Goal: Task Accomplishment & Management: Complete application form

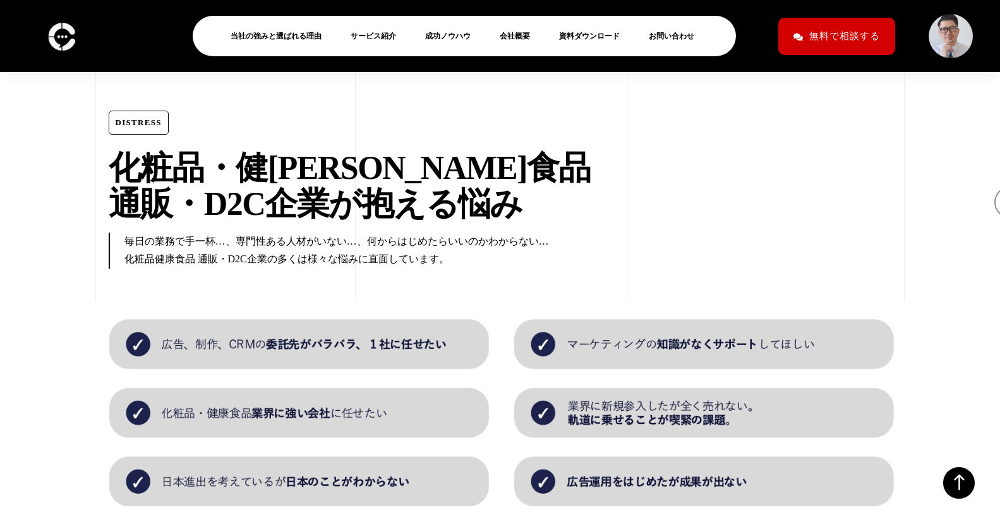
scroll to position [355, 0]
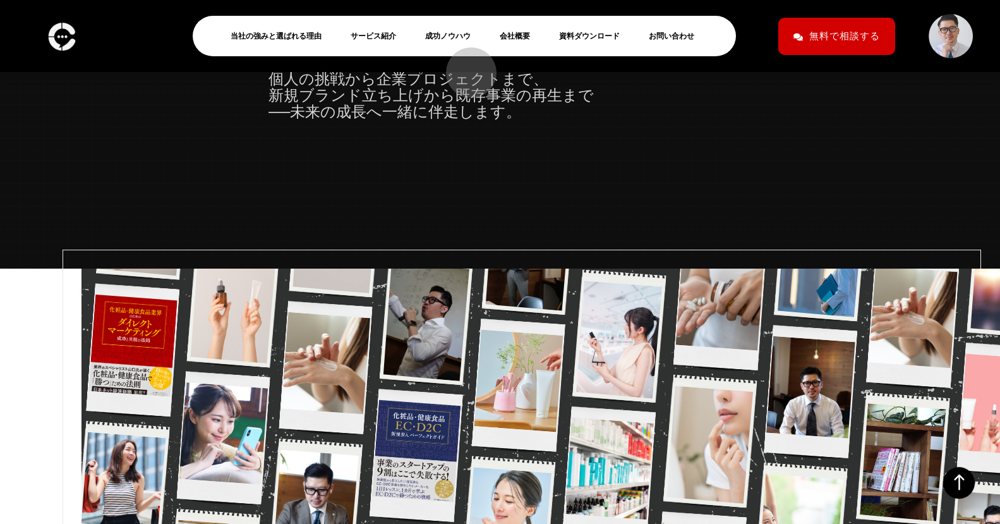
click at [649, 44] on link "お問い合わせ" at bounding box center [677, 35] width 56 height 15
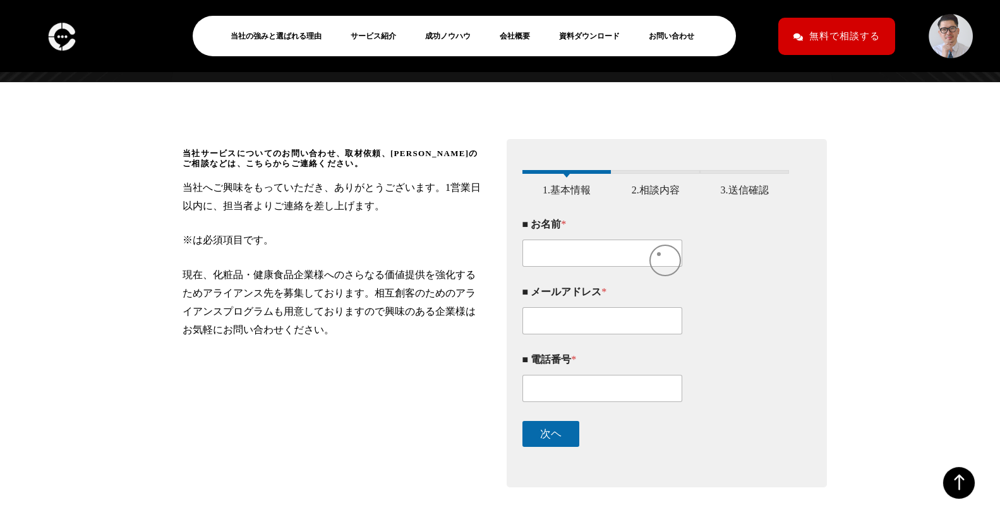
scroll to position [168, 0]
click at [575, 263] on input "■ お名前 *" at bounding box center [603, 253] width 161 height 27
type input "[PERSON_NAME][PERSON_NAME]"
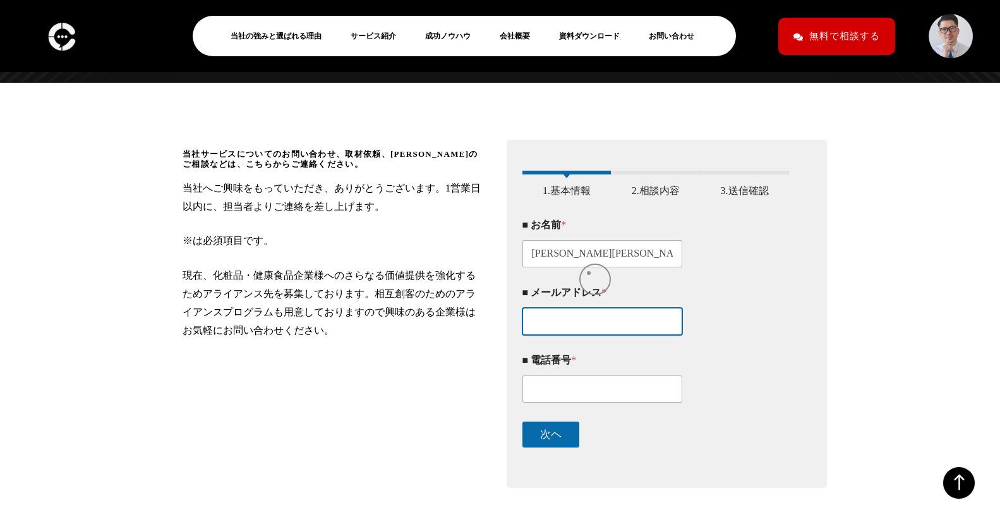
type input "uchilab2021@gmail.com"
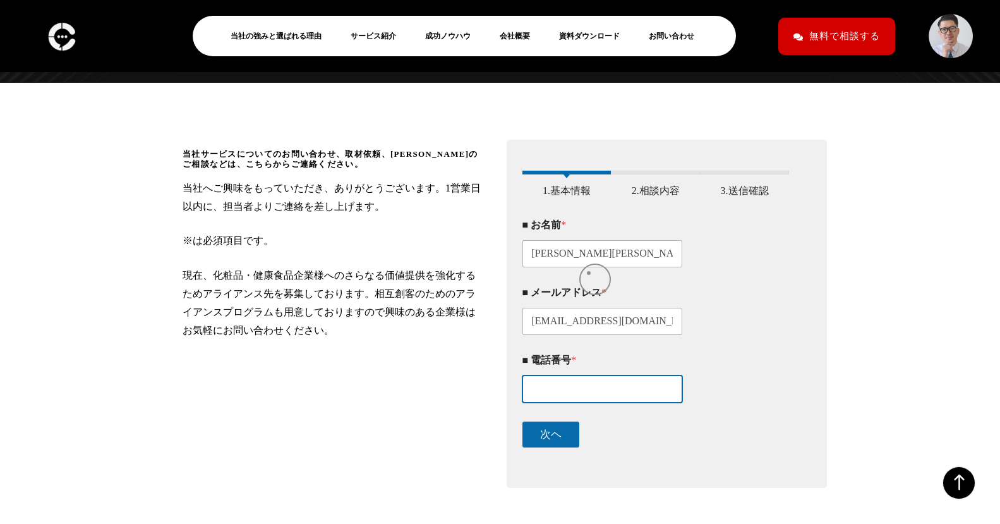
type input "0977515428"
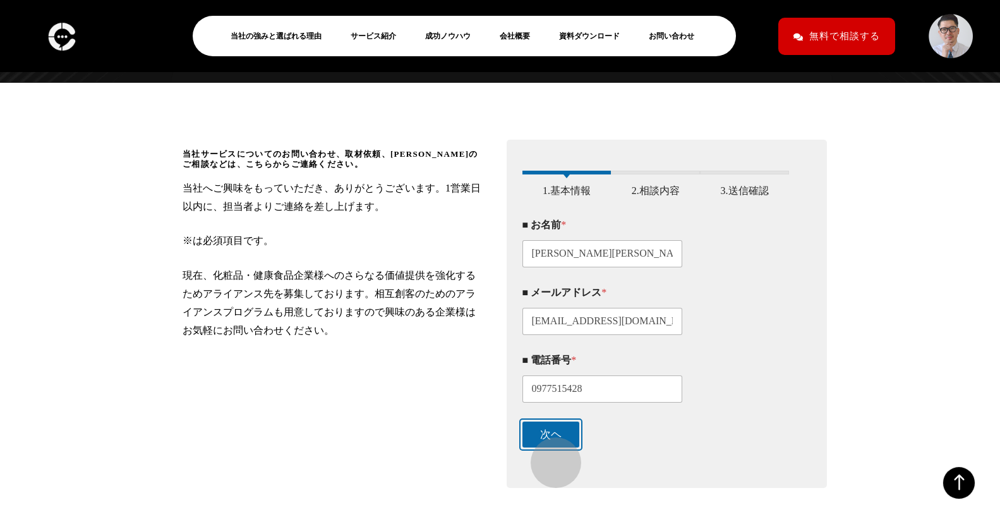
click at [553, 446] on button "次ヘ" at bounding box center [551, 434] width 57 height 26
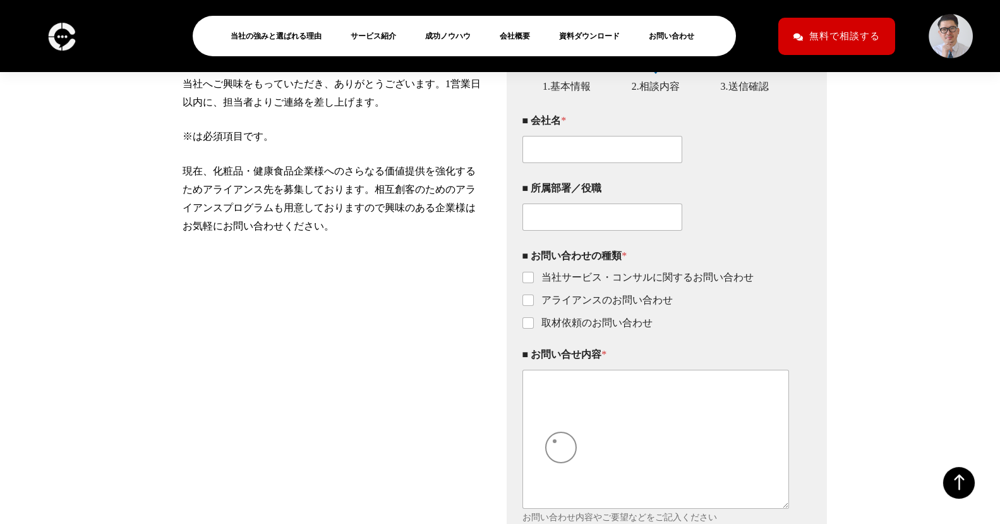
scroll to position [303, 0]
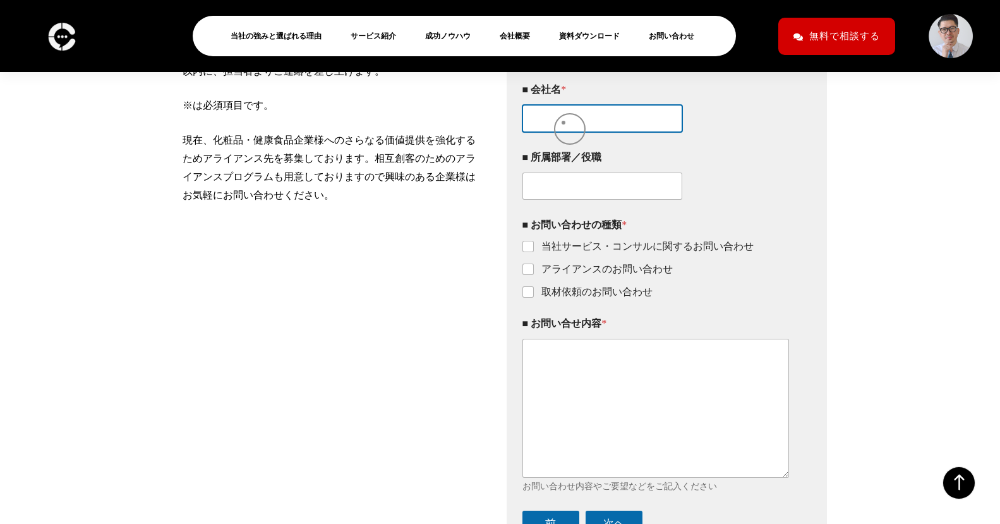
click at [564, 123] on input "■ 会社名 *" at bounding box center [603, 118] width 161 height 27
type input "うちらぼ"
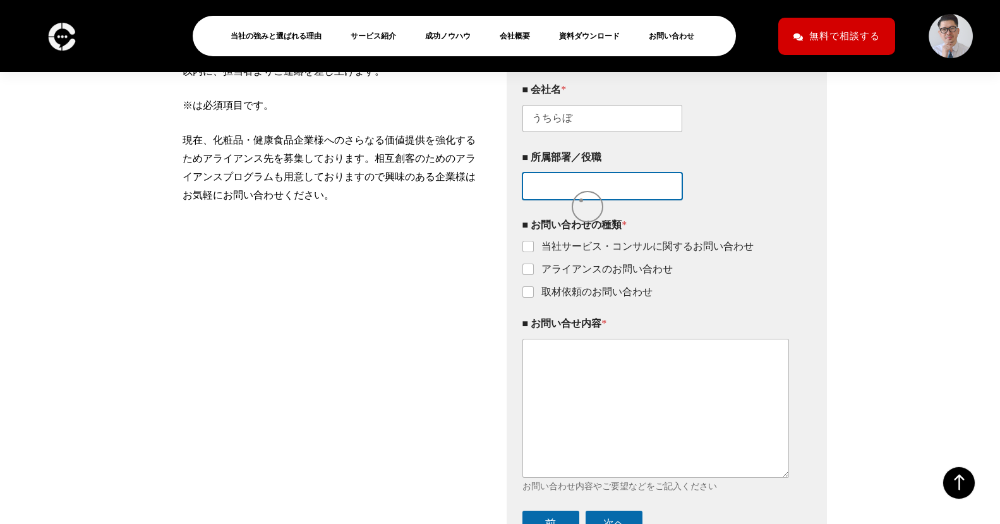
click at [581, 200] on input "■ 所属部署／役職" at bounding box center [603, 186] width 161 height 27
type input "ぢ"
type input "代表"
click at [534, 253] on label "当社サービス・コンサルに関するお問い合わせ" at bounding box center [644, 246] width 220 height 13
click at [533, 252] on input "当社サービス・コンサルに関するお問い合わせ" at bounding box center [529, 247] width 10 height 10
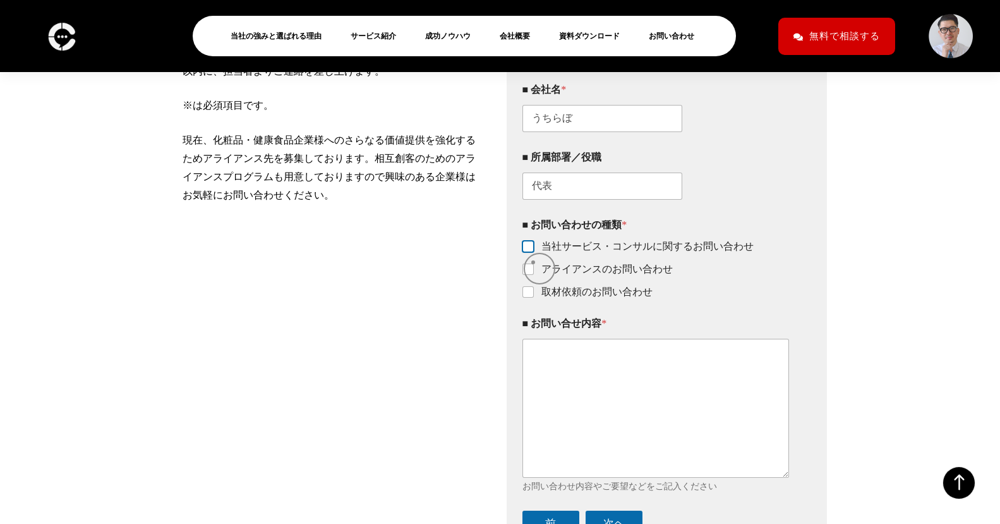
checkbox input "true"
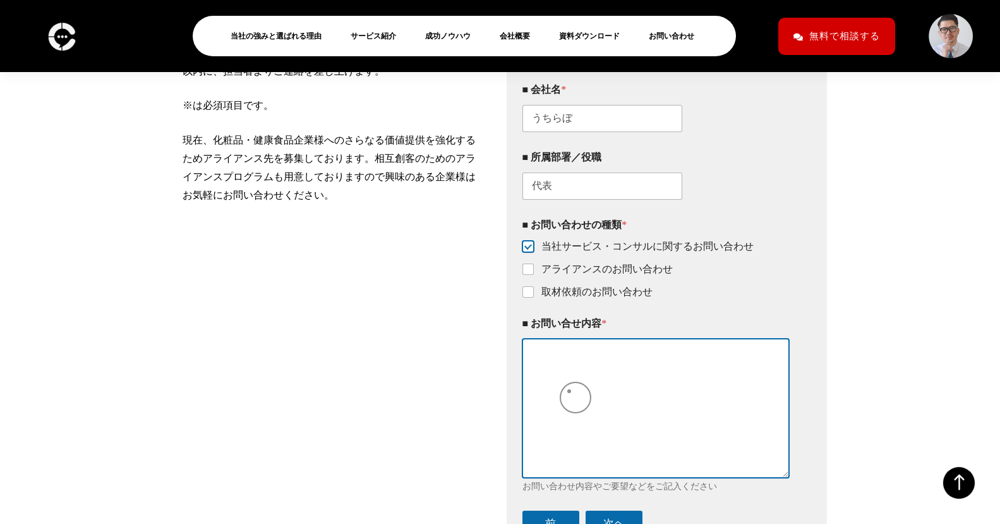
click at [574, 390] on textarea "■ お問い合せ内容 *" at bounding box center [656, 408] width 267 height 138
paste textarea "https://zendamapet--human.webnode.jp/"
paste textarea "https://uchilab.webnode.jp/"
click at [559, 363] on textarea "https://zendamapet--human.webnode.jp/ https://uchilab.webnode.jp/" at bounding box center [656, 408] width 267 height 138
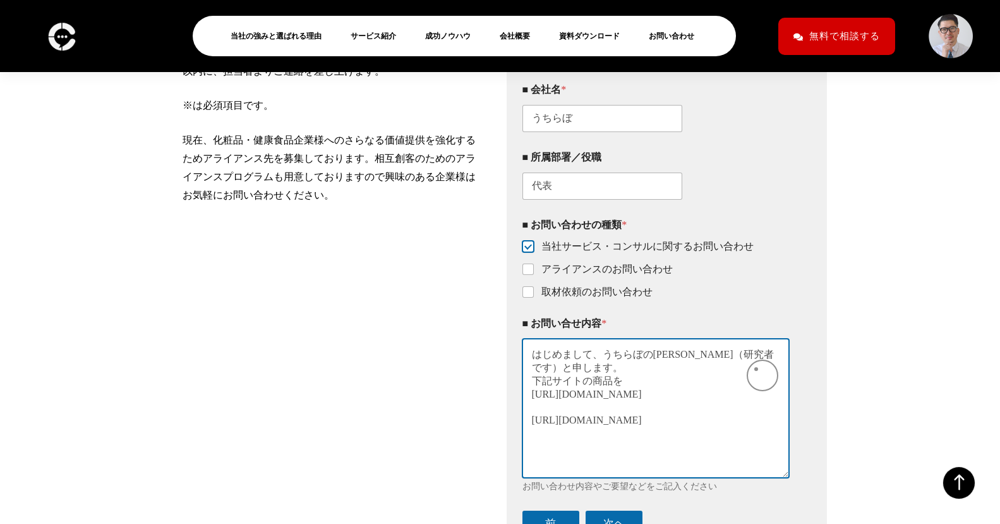
click at [756, 369] on textarea "はじめまして、うちらぼの加世田（研究者です）と申します。 下記サイトの商品を https://zendamapet--human.webnode.jp/ ht…" at bounding box center [656, 408] width 267 height 138
click at [641, 397] on textarea "はじめまして、うちらぼの加世田（研究者です）と申します。 下記サイトの商品を https://zendamapet--human.webnode.jp/ ht…" at bounding box center [656, 408] width 267 height 138
click at [756, 372] on textarea "はじめまして、うちらぼの加世田（研究者です）と申します。 下記サイトの商品を https://zendamapet--human.webnode.jp/ ht…" at bounding box center [656, 408] width 267 height 138
click at [632, 384] on textarea "はじめまして、うちらぼの加世田と申します。 下記サイトの商品を https://zendamapet--human.webnode.jp/ https://u…" at bounding box center [656, 408] width 267 height 138
click at [569, 425] on textarea "はじめまして、うちらぼの加世田と申します。 下記サイトの商品を販売したいのですが、ノウハウがありません。 https://zendamapet--human.…" at bounding box center [656, 408] width 267 height 138
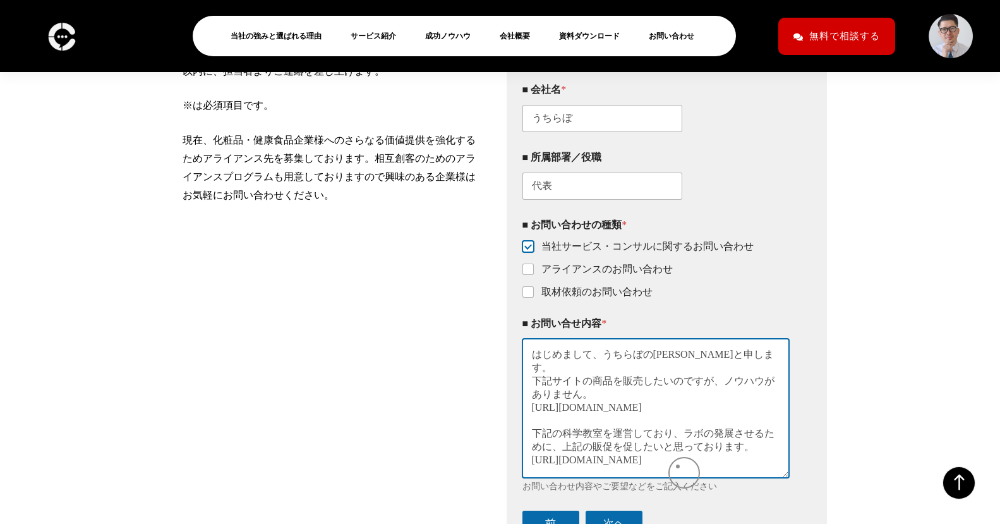
click at [678, 466] on textarea "はじめまして、うちらぼの加世田と申します。 下記サイトの商品を販売したいのですが、ノウハウがありません。 https://zendamapet--human.…" at bounding box center [656, 408] width 267 height 138
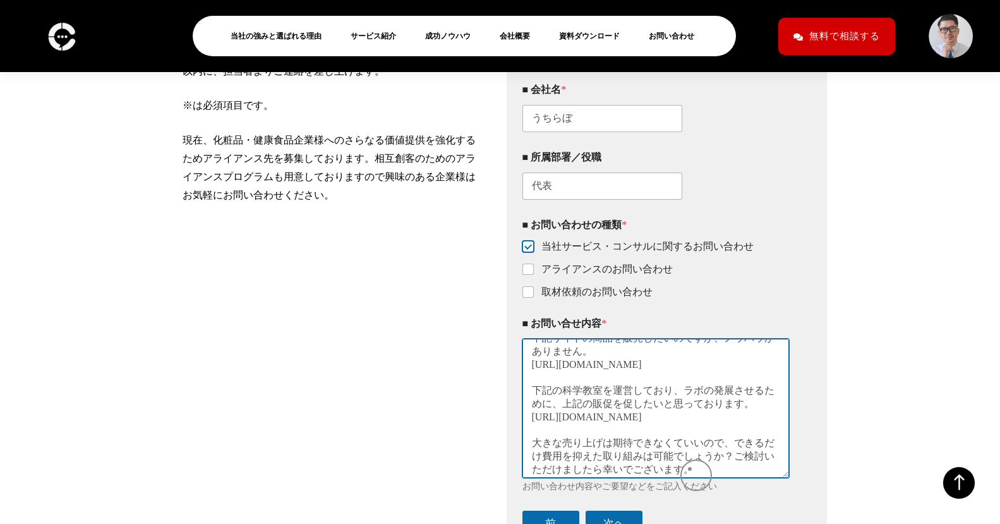
scroll to position [56, 0]
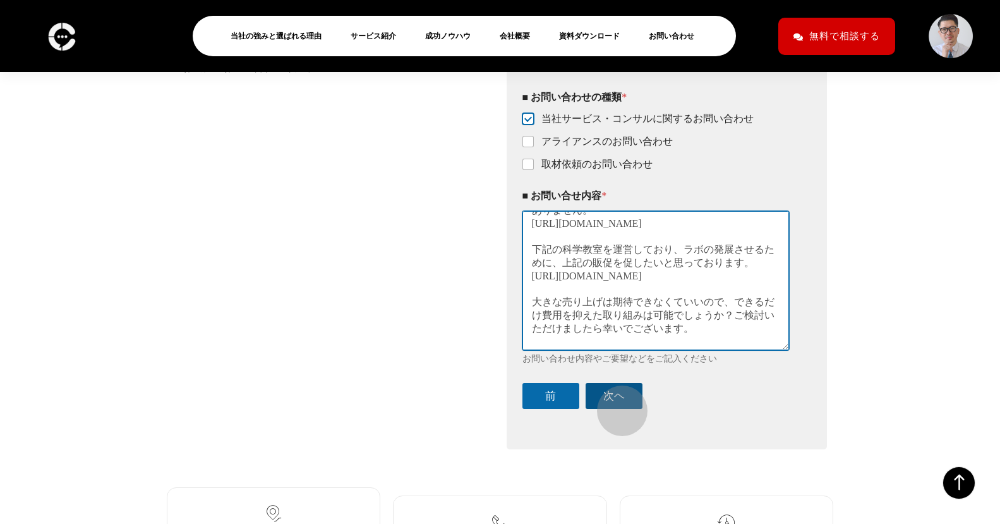
type textarea "はじめまして、うちらぼの加世田と申します。 下記サイトの商品を販売したいのですが、ノウハウがありません。 https://zendamapet--human.…"
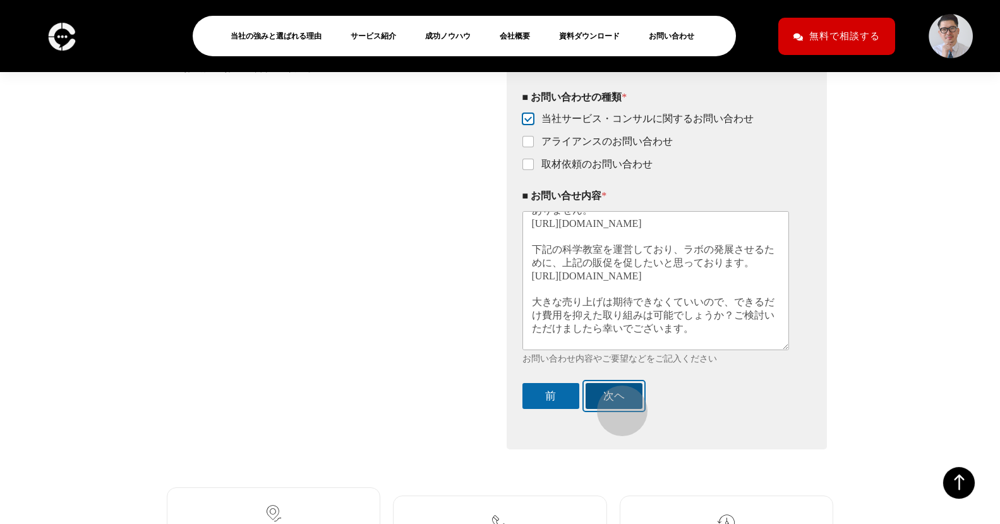
click at [617, 403] on button "次ヘ" at bounding box center [614, 396] width 57 height 26
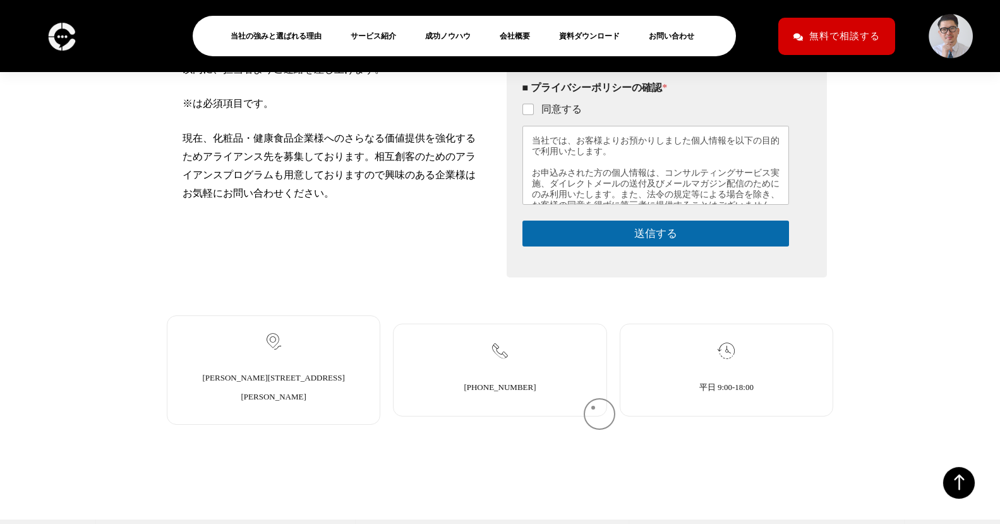
scroll to position [303, 0]
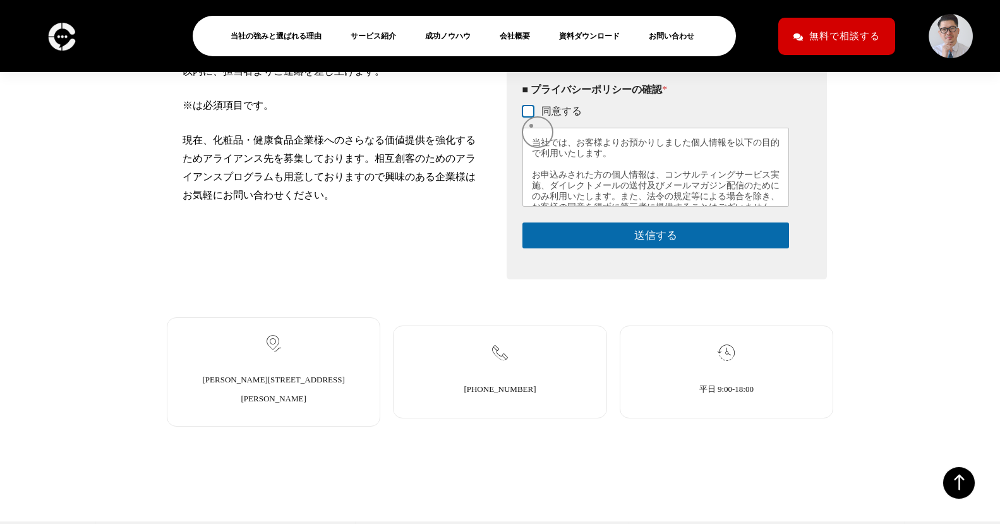
click at [531, 117] on input "同意する" at bounding box center [529, 112] width 10 height 10
checkbox input "true"
click at [619, 262] on div "このフォームに入力するには、ブラウザーで JavaScript を有効にしてください。 1 1.基本情報 2 2.相談内容 3 3.送信確認 ■ お名前 * …" at bounding box center [667, 141] width 321 height 275
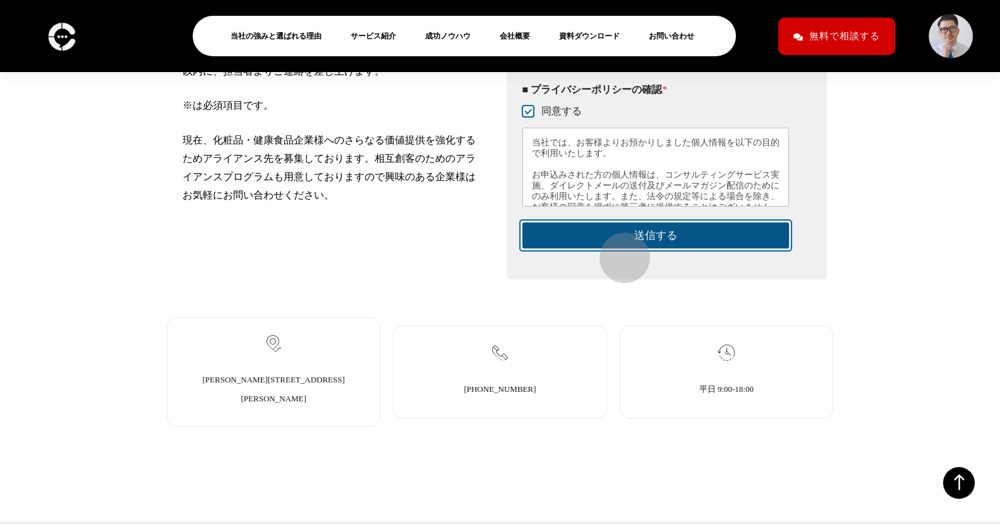
click at [619, 248] on button "送信する" at bounding box center [656, 235] width 267 height 26
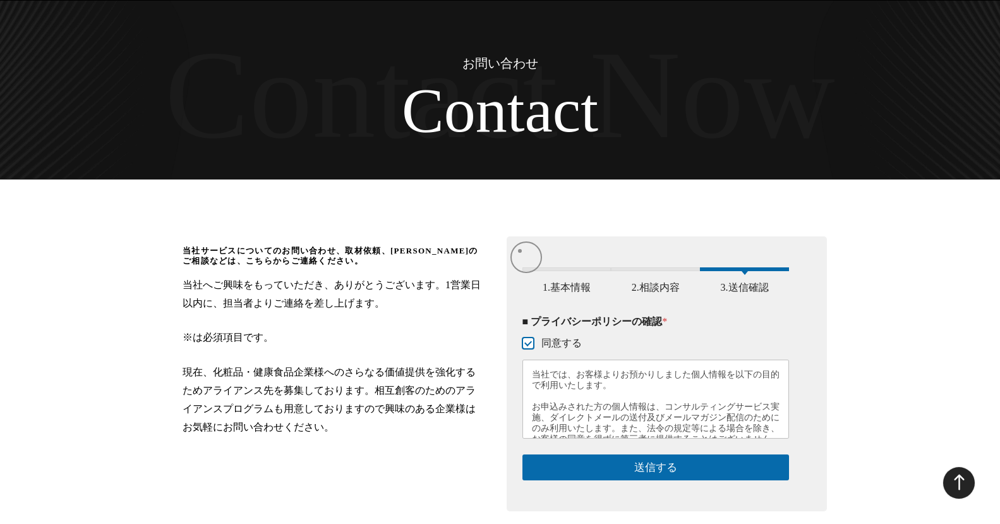
scroll to position [0, 0]
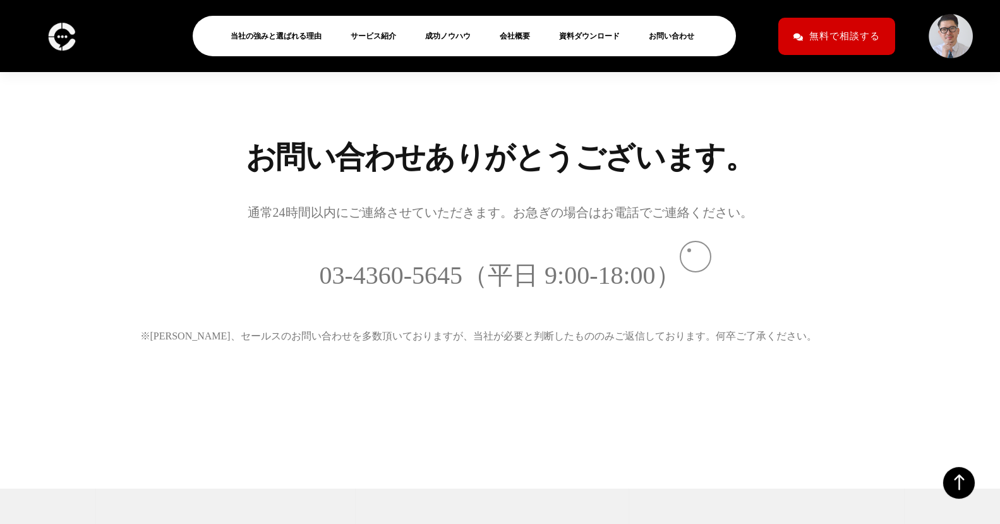
scroll to position [191, 0]
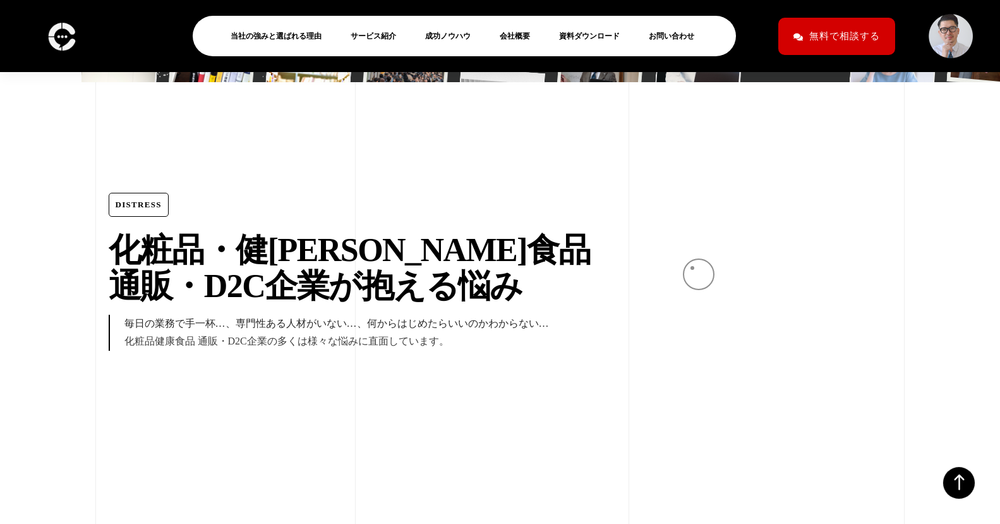
scroll to position [899, 0]
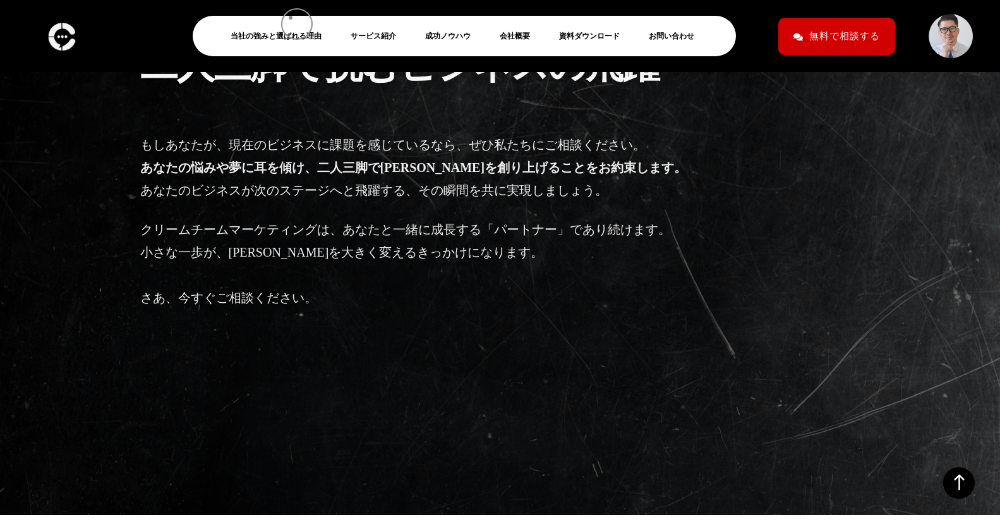
scroll to position [3702, 0]
